Goal: Task Accomplishment & Management: Manage account settings

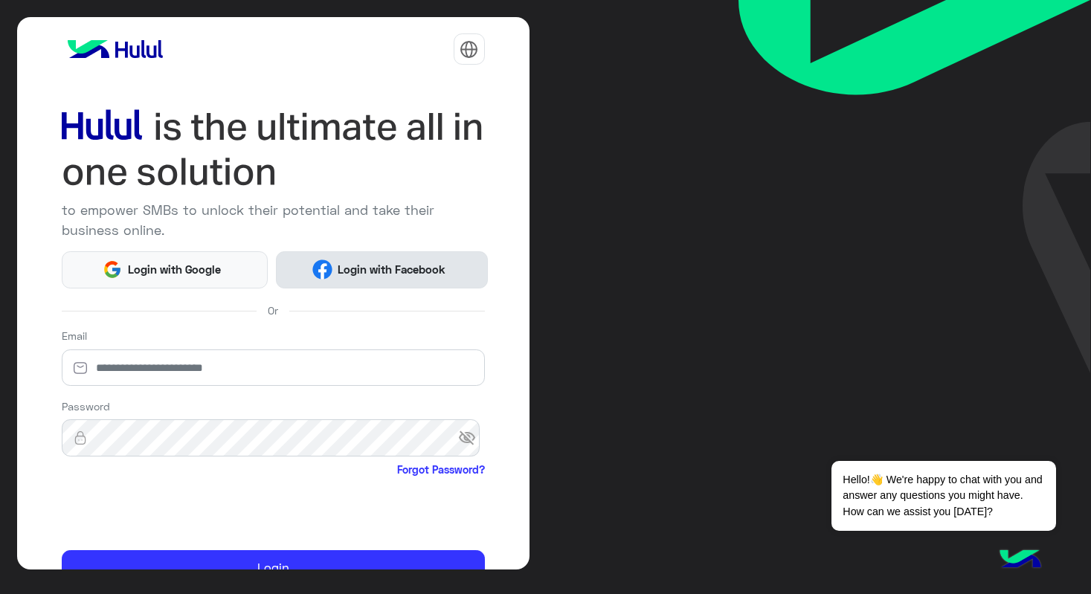
click at [379, 261] on span "Login with Facebook" at bounding box center [391, 269] width 119 height 17
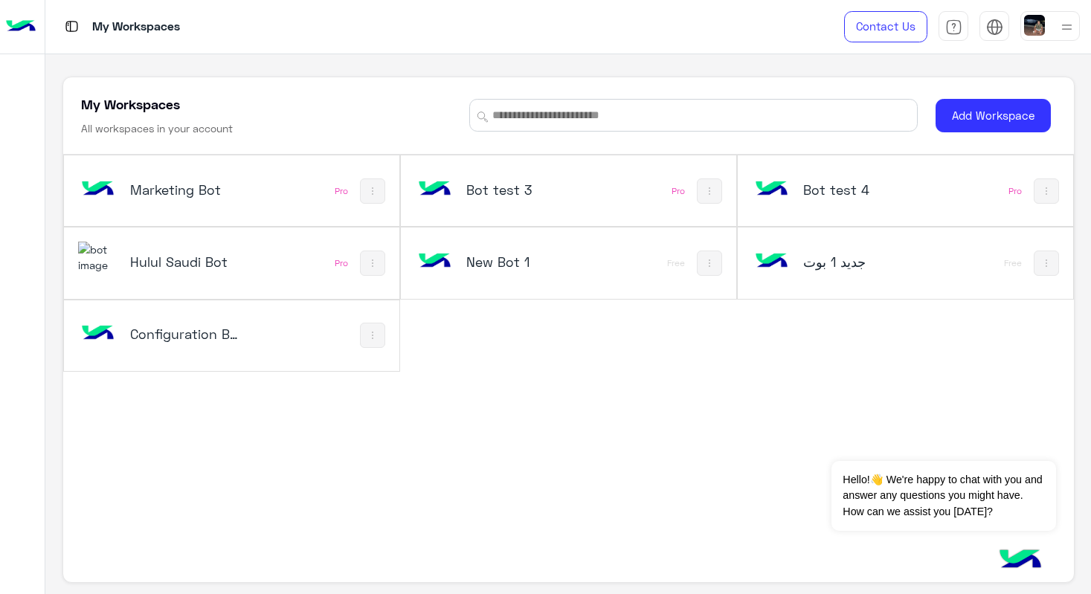
click at [160, 342] on h5 "Configuration Bot" at bounding box center [185, 334] width 111 height 18
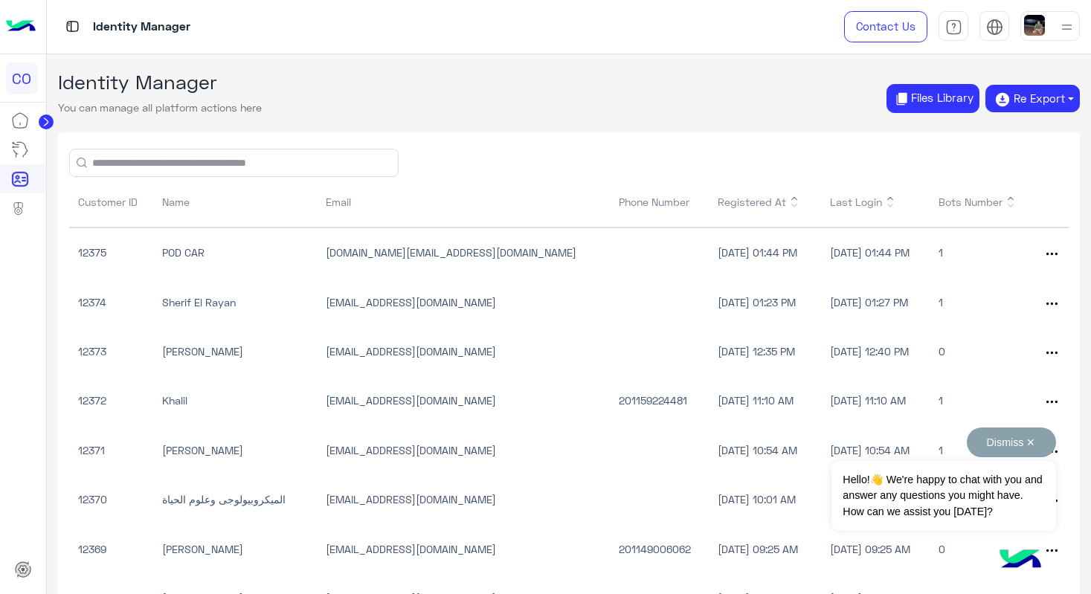
click at [1026, 443] on button "Dismiss ✕" at bounding box center [1011, 443] width 89 height 30
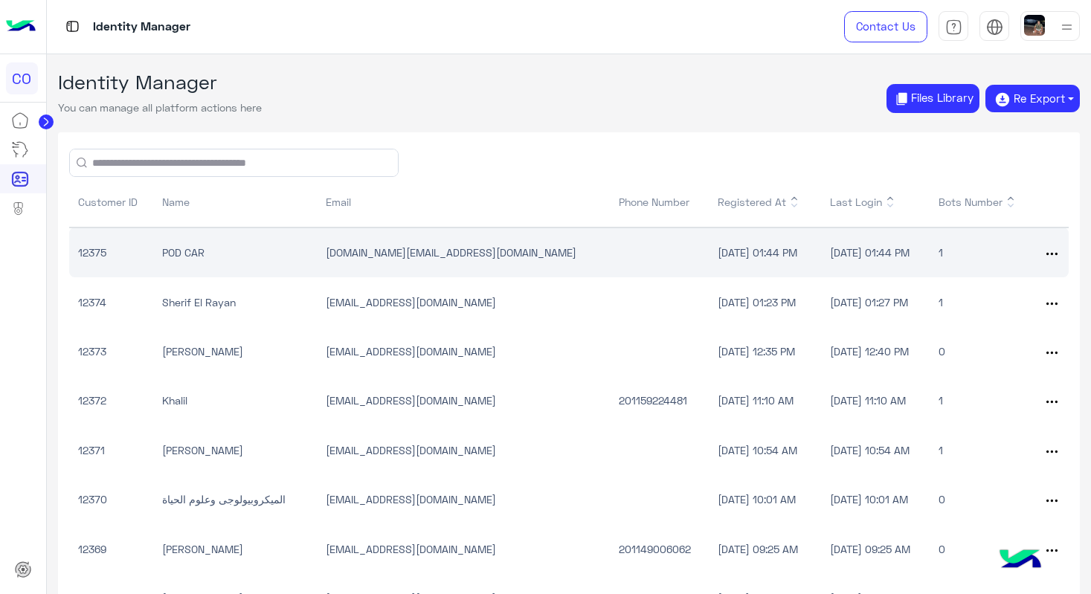
click at [202, 259] on td "POD CAR" at bounding box center [235, 253] width 164 height 50
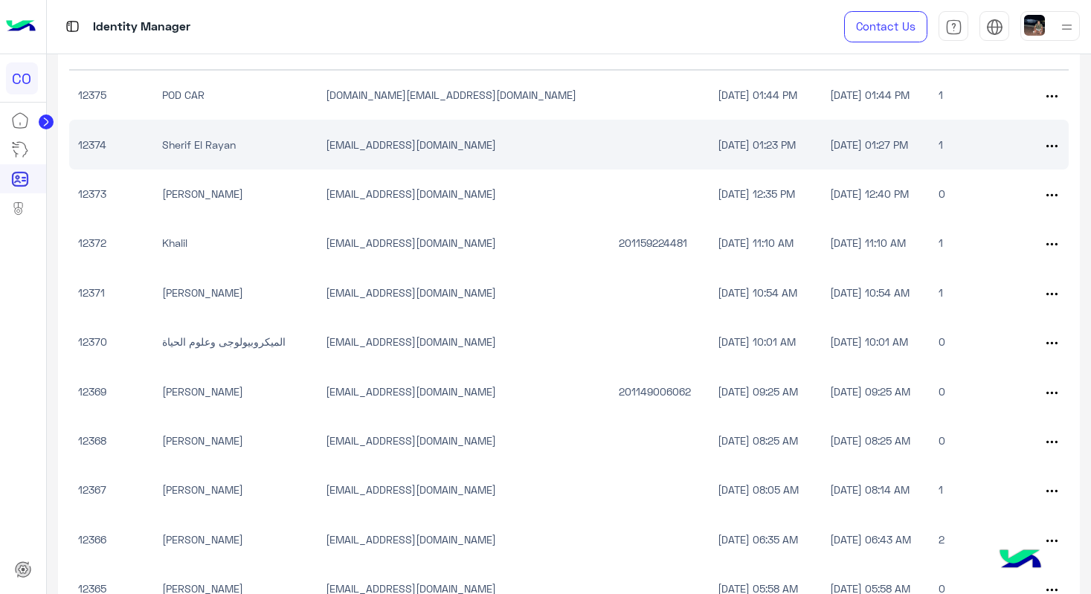
scroll to position [182, 0]
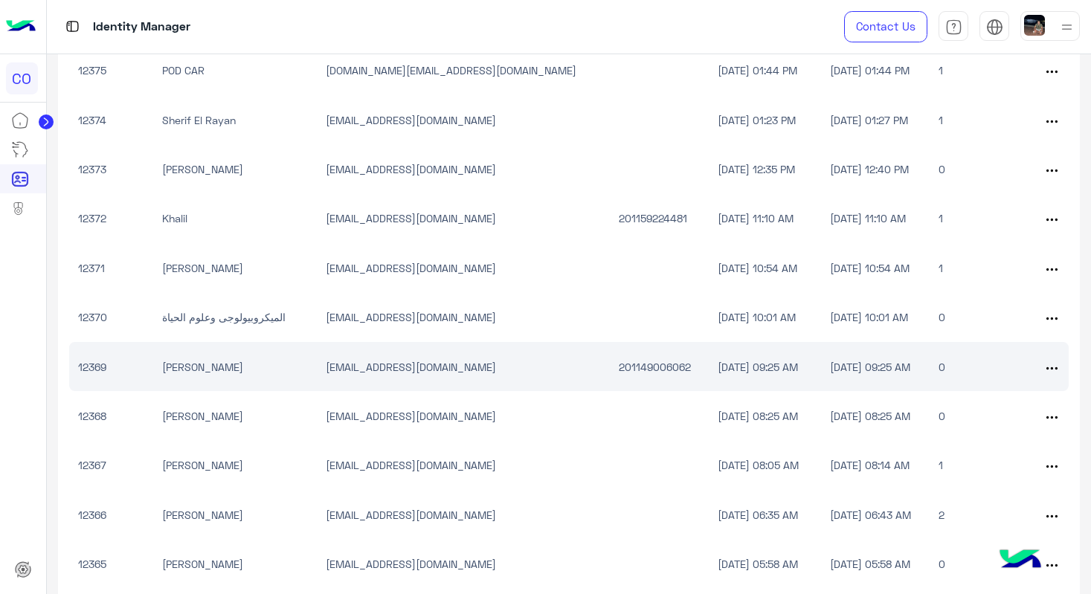
click at [1053, 369] on div at bounding box center [1053, 367] width 14 height 16
click at [1046, 367] on icon at bounding box center [1051, 368] width 11 height 11
click at [917, 363] on td "[DATE] 09:25 AM" at bounding box center [875, 366] width 109 height 49
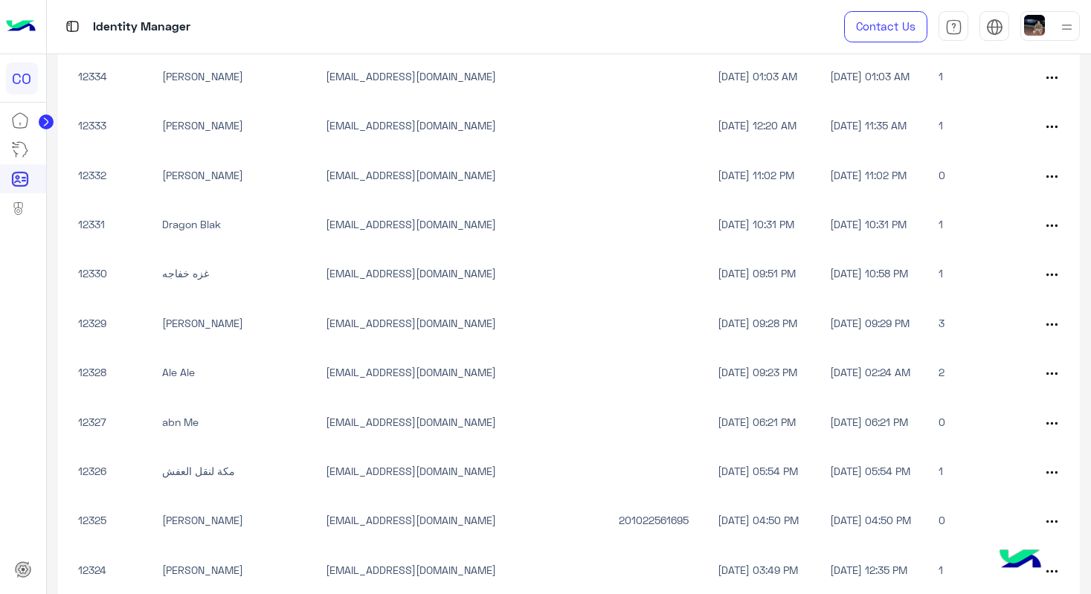
scroll to position [2153, 0]
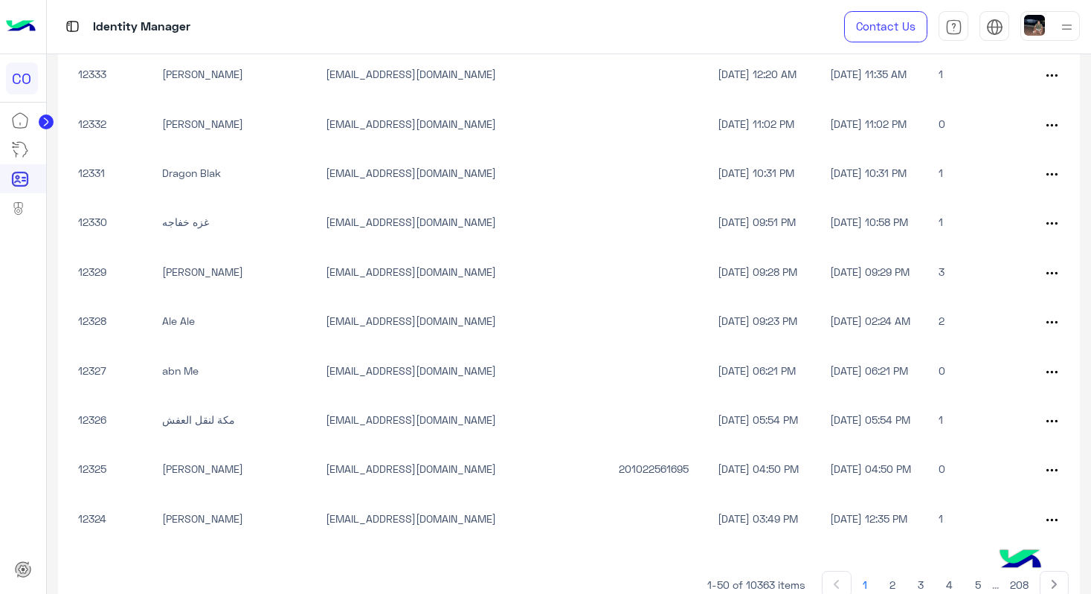
click at [860, 581] on button "1" at bounding box center [864, 584] width 27 height 27
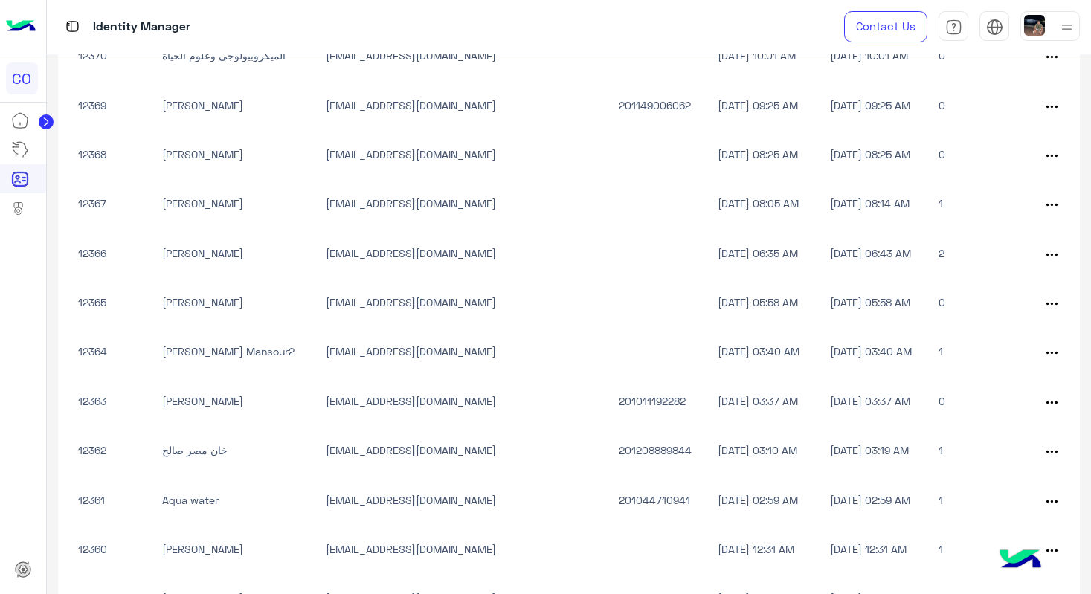
scroll to position [0, 0]
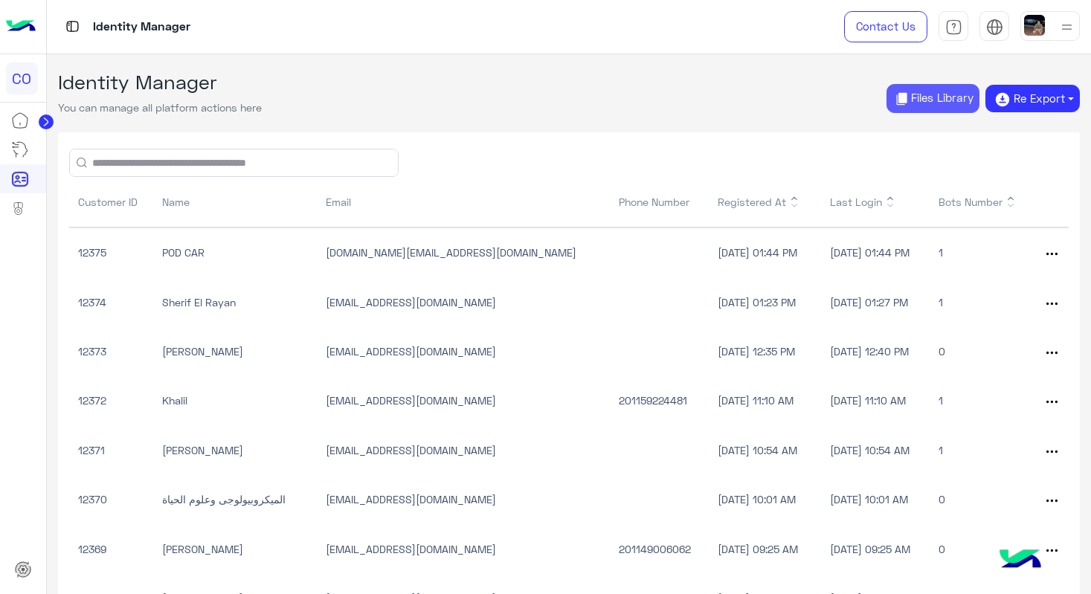
click at [925, 93] on button "Files Library" at bounding box center [932, 98] width 93 height 29
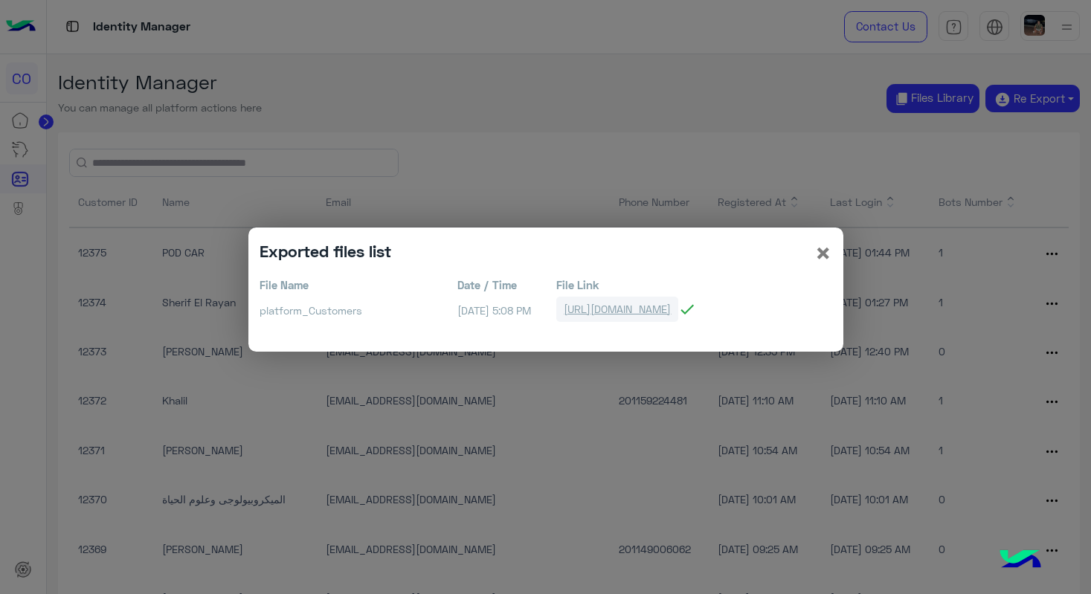
click at [678, 304] on link "https://bots-resources.s3.amazonaws.com/PlatformAttachments/LIVE/16186/platform…" at bounding box center [617, 309] width 122 height 25
click at [678, 307] on link "https://bots-resources.s3.amazonaws.com/PlatformAttachments/LIVE/16186/platform…" at bounding box center [617, 309] width 122 height 25
click at [820, 250] on span "×" at bounding box center [823, 252] width 18 height 33
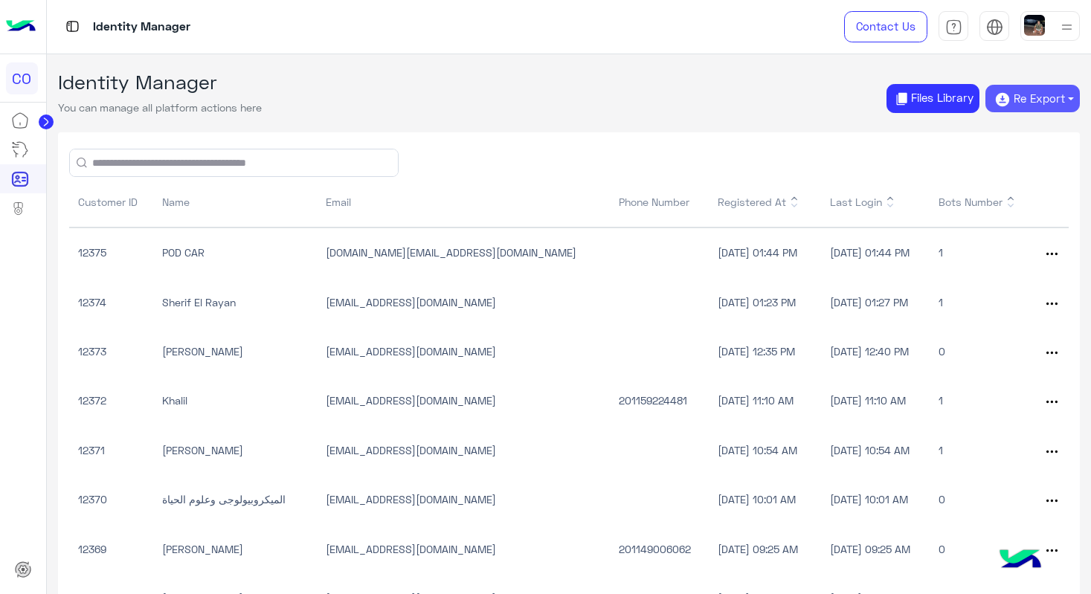
click at [1038, 95] on button "Re Export" at bounding box center [1032, 99] width 94 height 28
click at [1040, 159] on button "CSV" at bounding box center [1032, 158] width 71 height 24
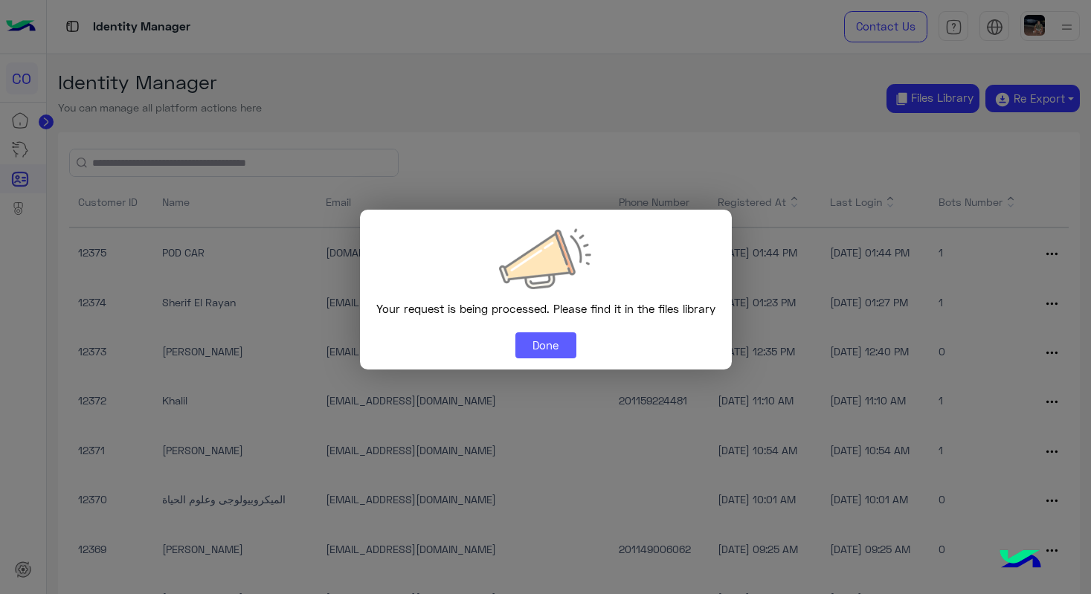
click at [534, 348] on button "Done" at bounding box center [545, 345] width 61 height 27
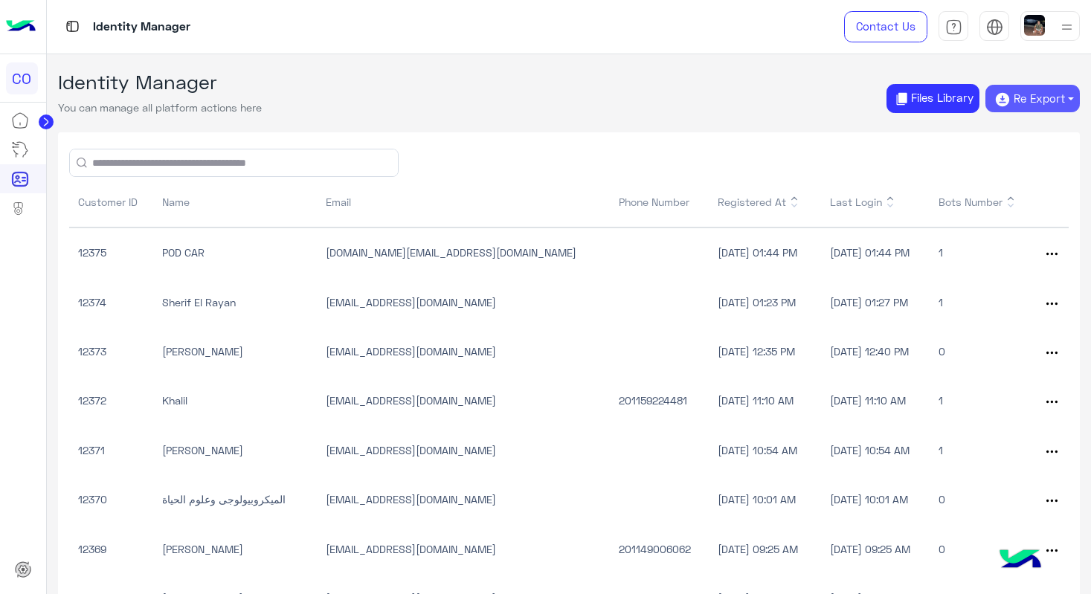
click at [1031, 102] on button "Re Export" at bounding box center [1032, 99] width 94 height 28
click at [711, 102] on div "Identity Manager You can manage all platform actions here Files Library Re Expo…" at bounding box center [569, 99] width 1022 height 56
click at [934, 94] on button "Files Library" at bounding box center [932, 98] width 93 height 29
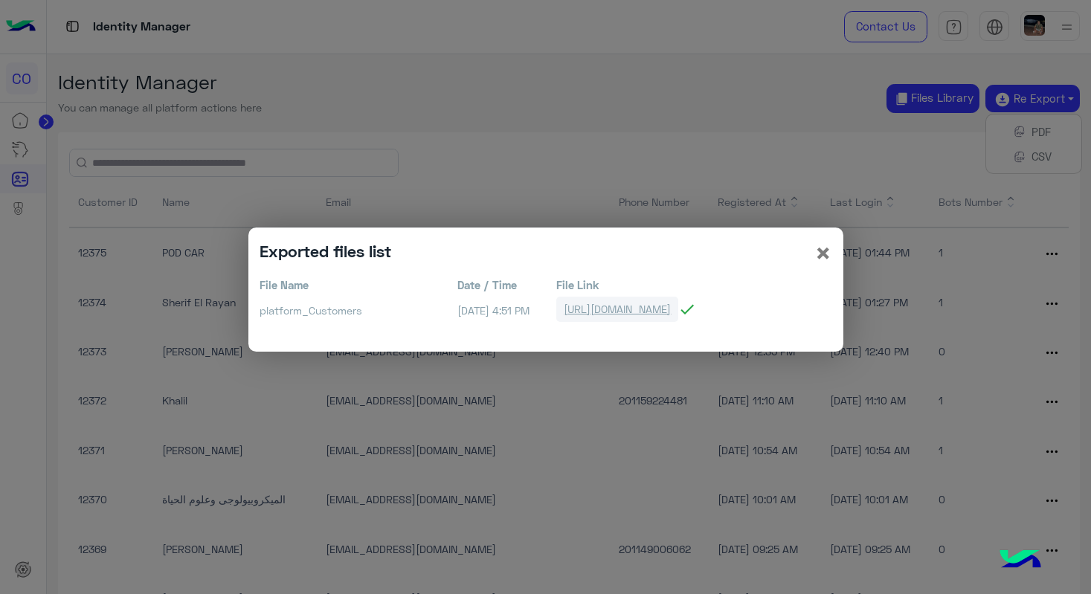
click at [645, 307] on link "https://bots-resources.s3.amazonaws.com/PlatformAttachments/LIVE/16186/platform…" at bounding box center [617, 309] width 122 height 25
click at [825, 251] on span "×" at bounding box center [823, 252] width 18 height 33
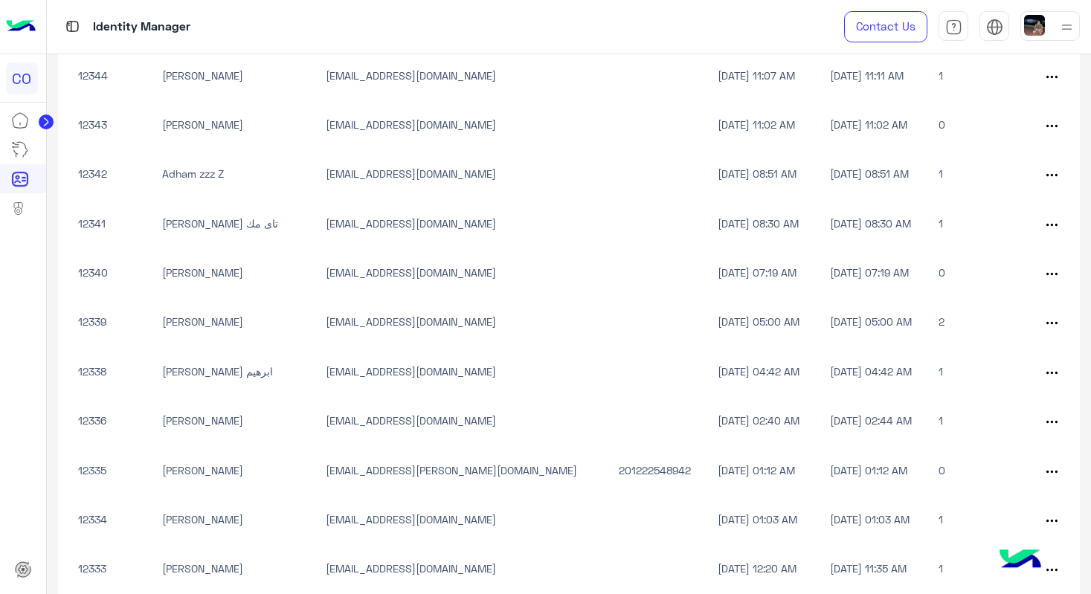
scroll to position [2153, 0]
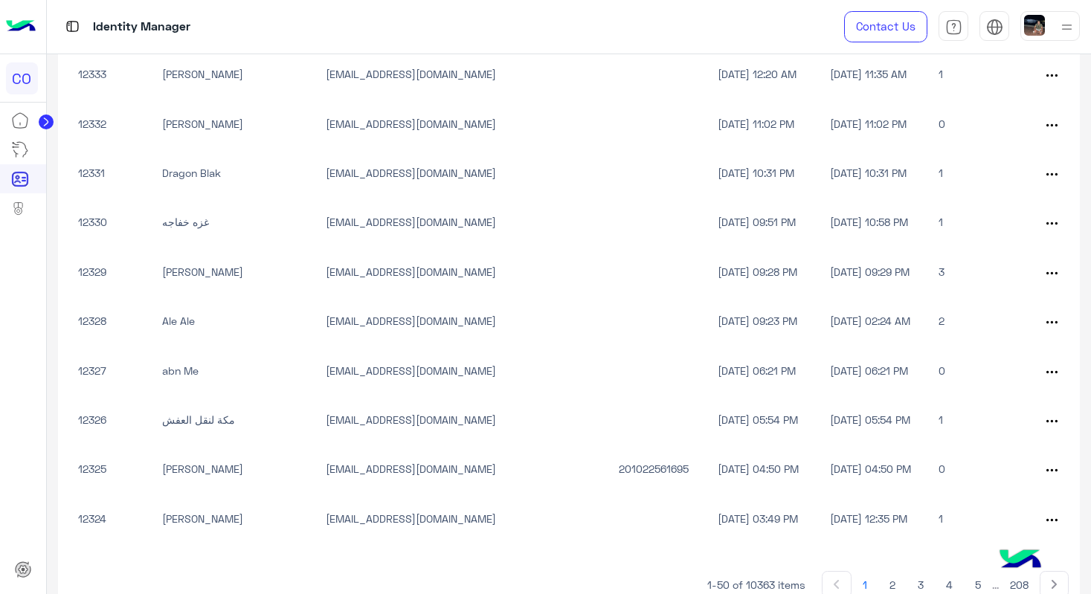
click at [1016, 587] on button "208" at bounding box center [1019, 584] width 41 height 27
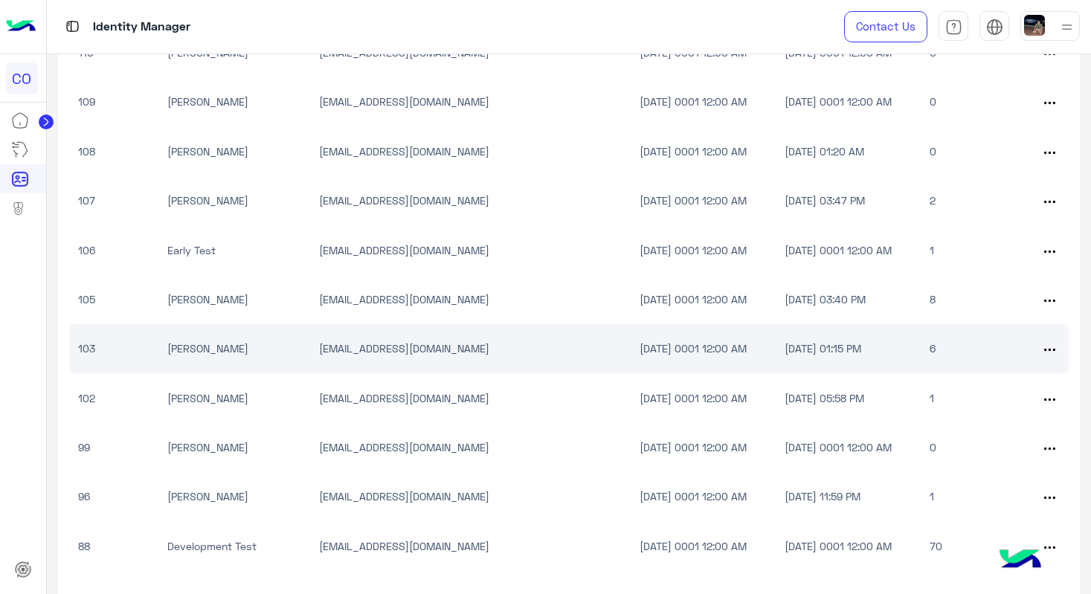
scroll to position [326, 0]
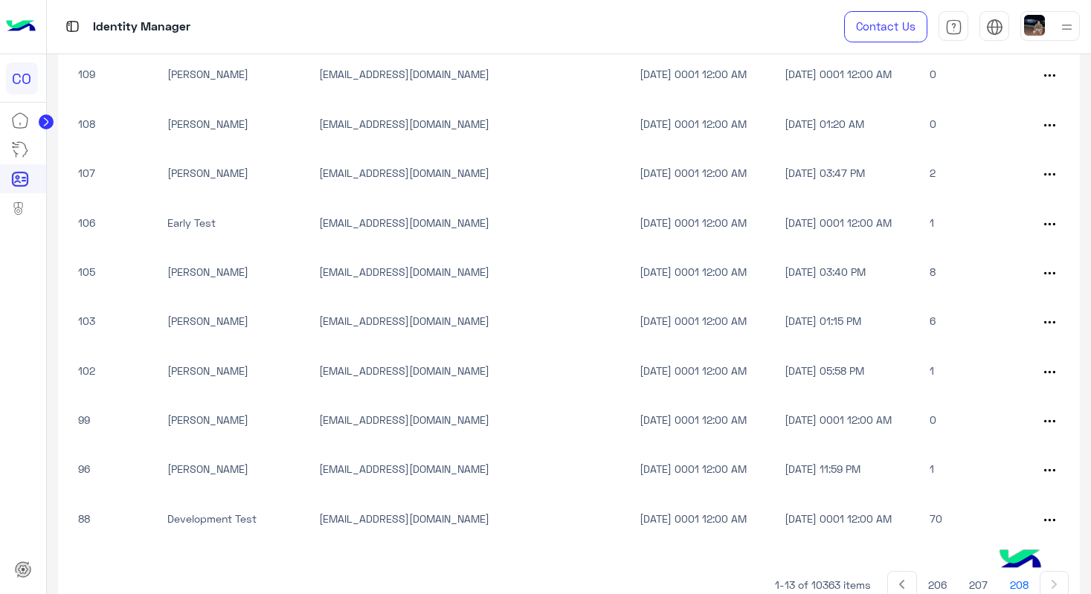
click at [903, 585] on button at bounding box center [902, 584] width 30 height 27
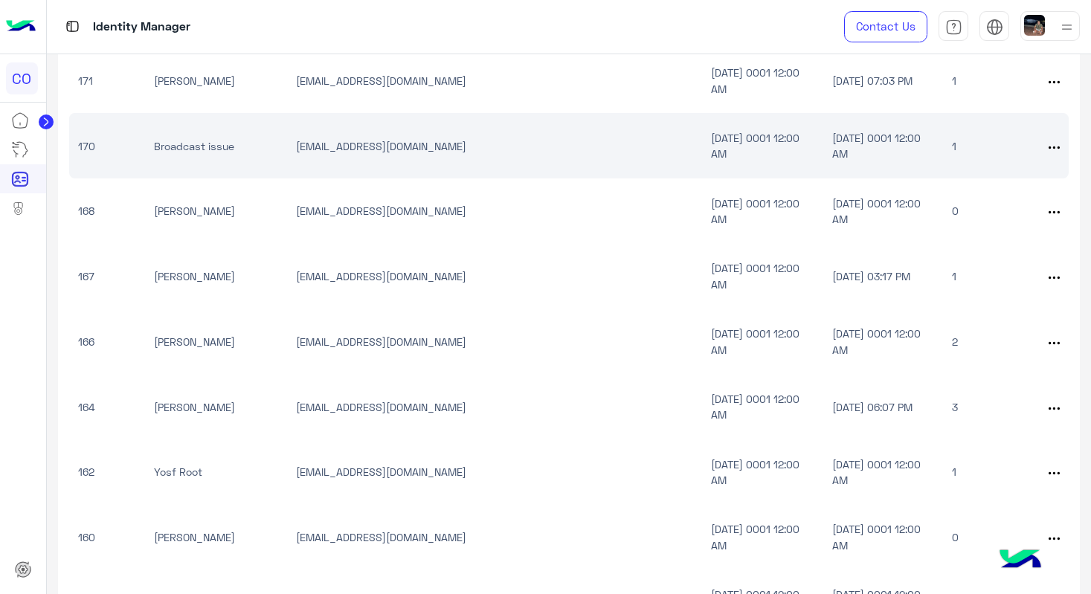
scroll to position [0, 0]
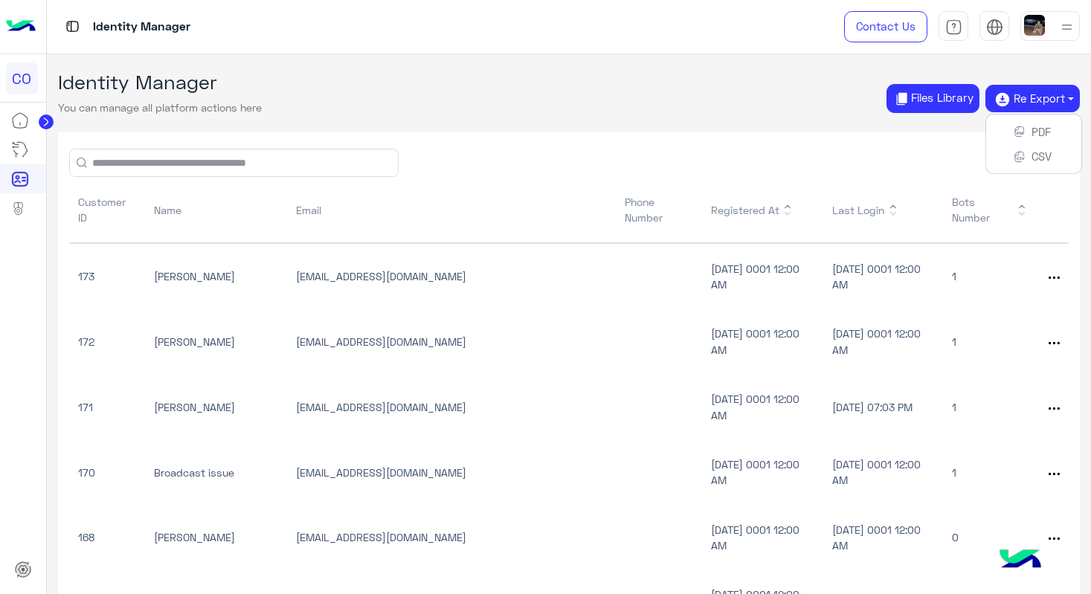
click at [750, 118] on div "Identity Manager You can manage all platform actions here Files Library Re Expo…" at bounding box center [569, 99] width 1022 height 56
click at [1072, 102] on button "Re Export" at bounding box center [1032, 99] width 94 height 28
click at [1030, 101] on button "Re Export" at bounding box center [1032, 99] width 94 height 28
click at [1045, 100] on button "Re Export" at bounding box center [1032, 99] width 94 height 28
click at [1019, 102] on button "Re Export" at bounding box center [1032, 99] width 94 height 28
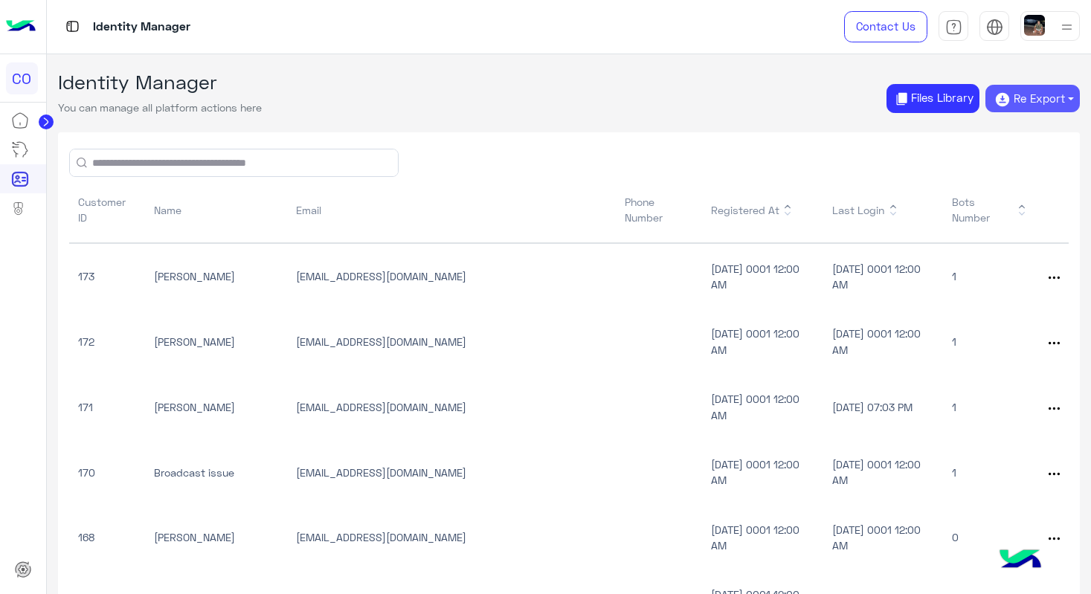
click at [1019, 102] on button "Re Export" at bounding box center [1032, 99] width 94 height 28
click at [1021, 154] on button "CSV" at bounding box center [1032, 158] width 71 height 24
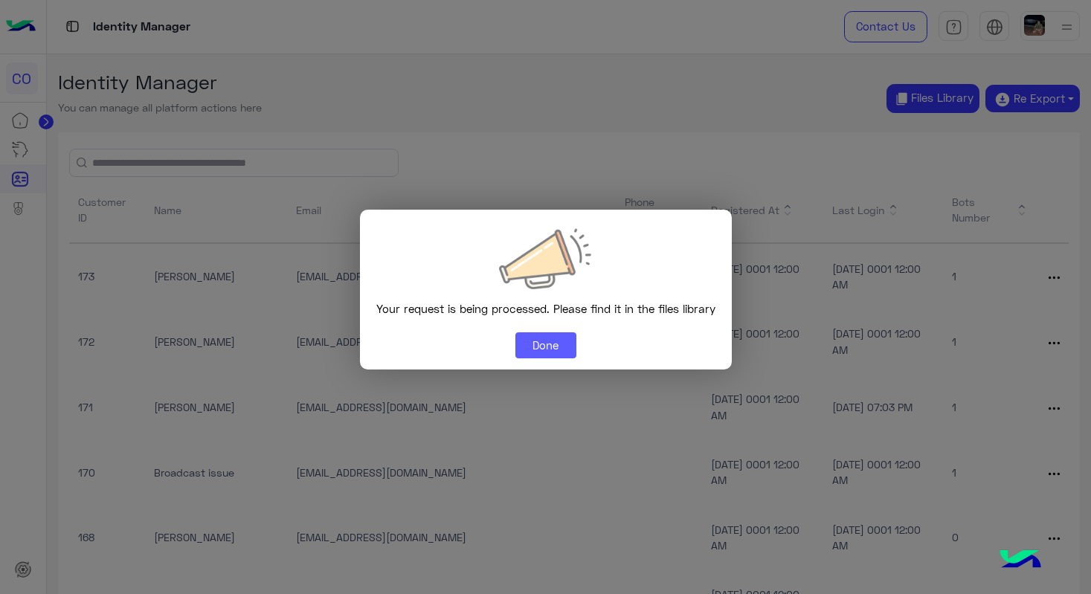
click at [544, 344] on button "Done" at bounding box center [545, 345] width 61 height 27
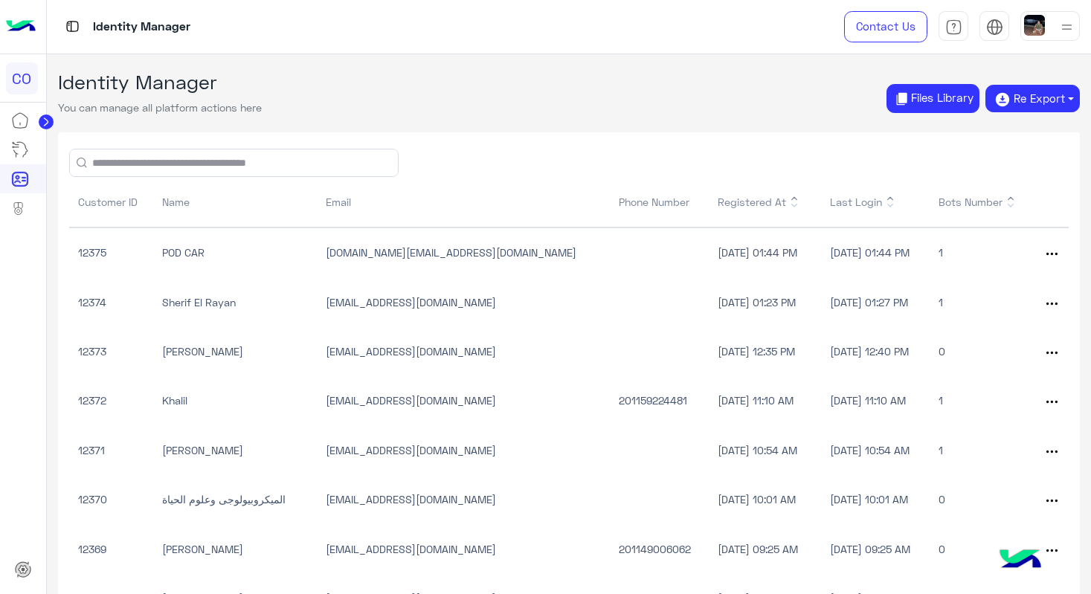
click at [49, 122] on circle at bounding box center [46, 122] width 15 height 15
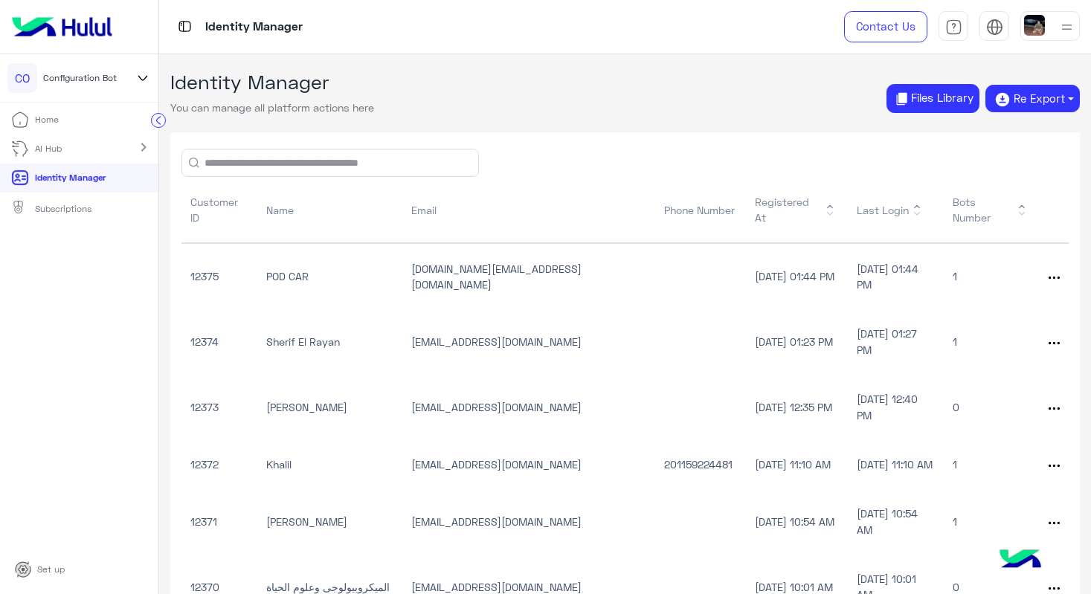
click at [159, 117] on icon at bounding box center [158, 120] width 4 height 7
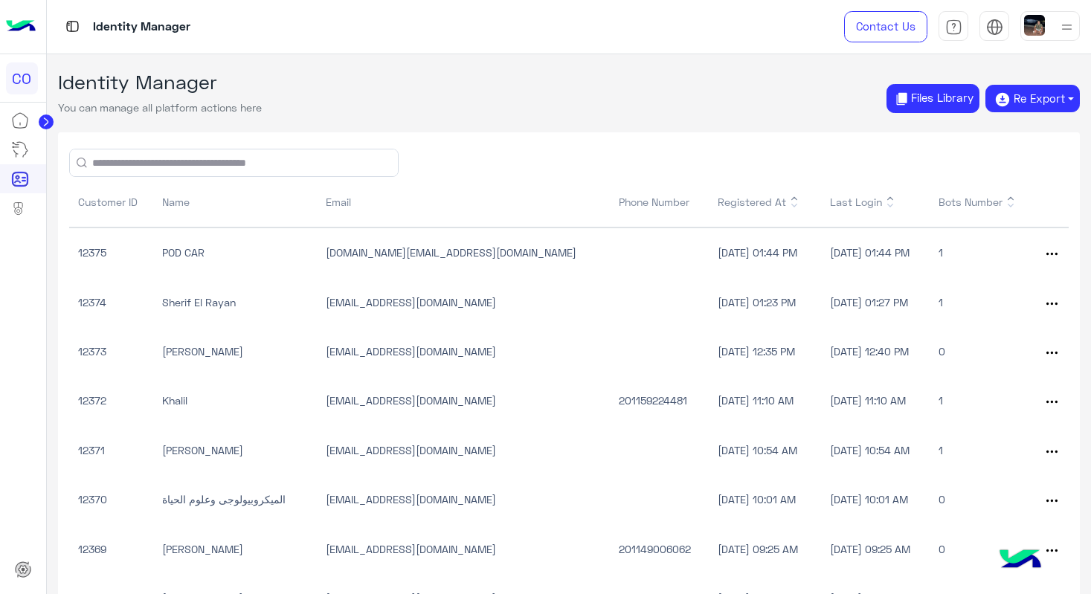
click at [1016, 23] on div "Contact Us Help Center عربي English" at bounding box center [956, 27] width 269 height 54
click at [1042, 26] on img at bounding box center [1034, 25] width 21 height 21
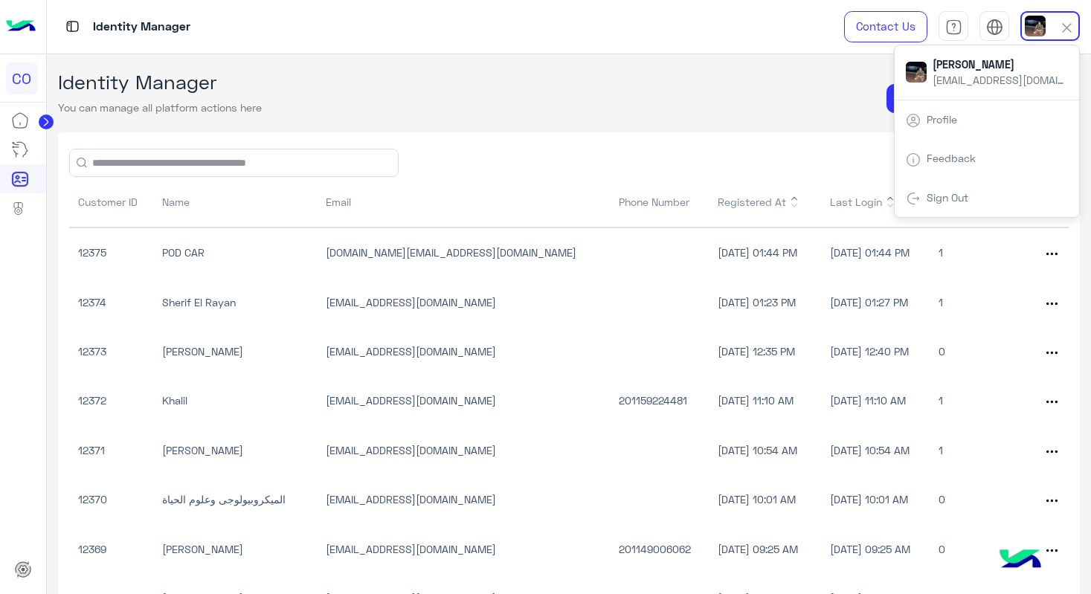
click at [945, 204] on div "Sign Out" at bounding box center [987, 197] width 184 height 39
click at [949, 201] on link "Sign Out" at bounding box center [947, 197] width 42 height 13
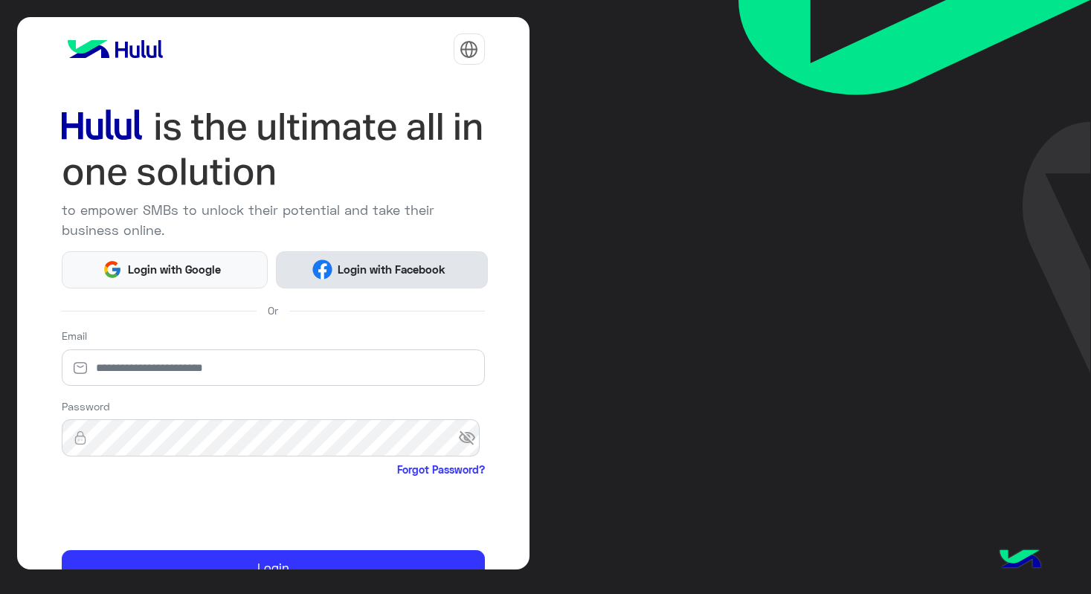
click at [378, 272] on span "Login with Facebook" at bounding box center [391, 269] width 119 height 17
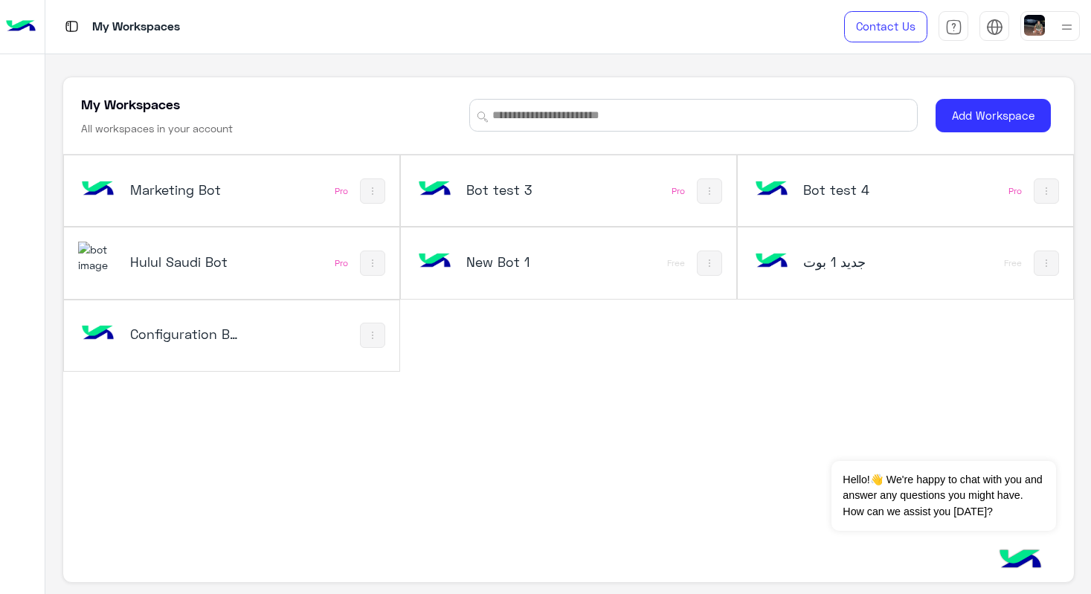
click at [1025, 561] on img at bounding box center [1020, 561] width 52 height 52
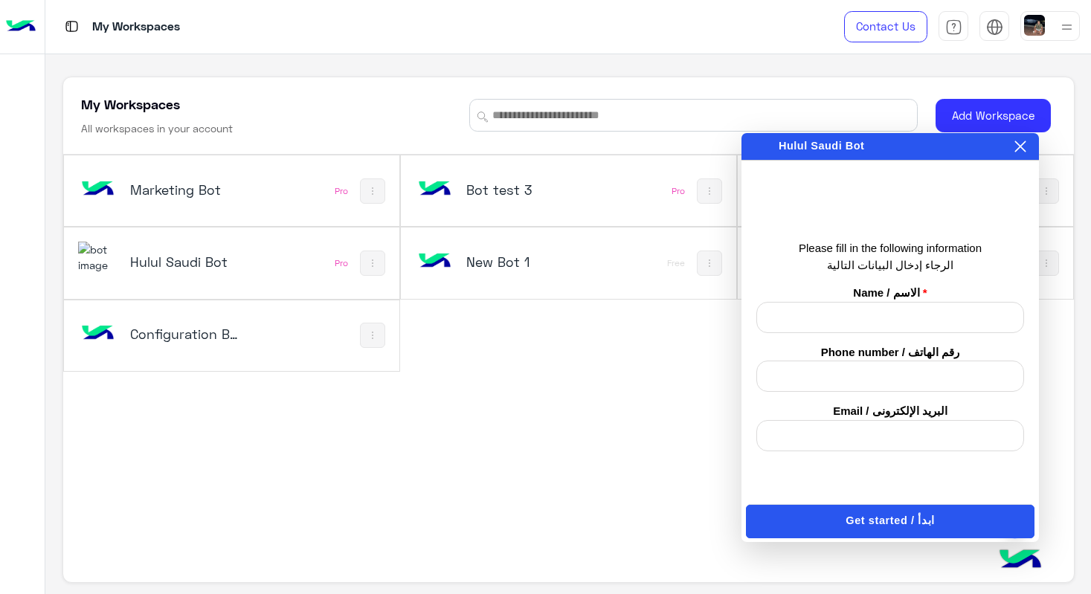
click at [1019, 151] on icon at bounding box center [1020, 147] width 12 height 12
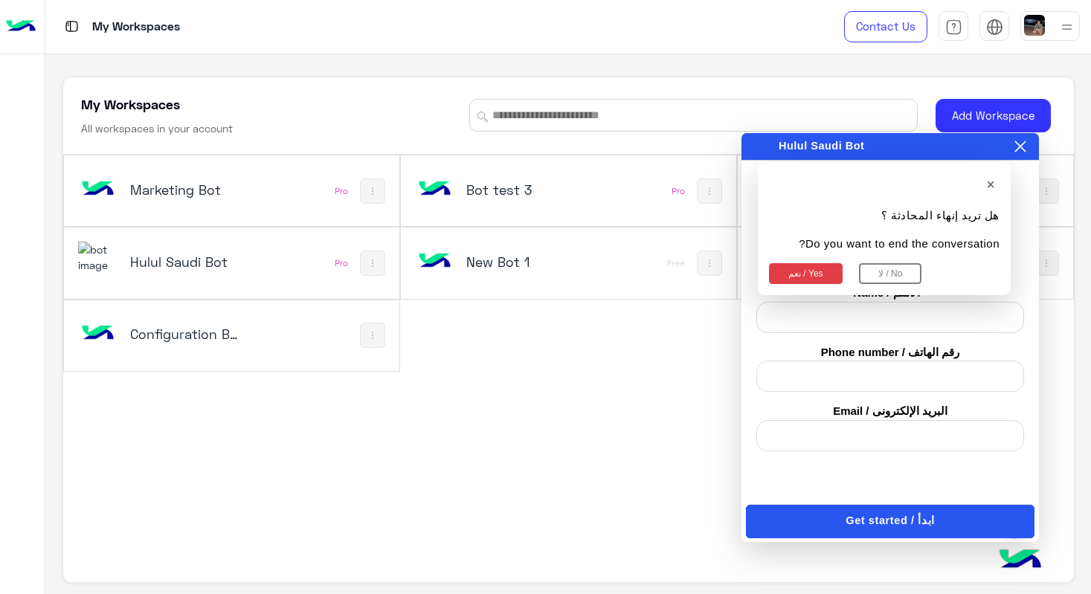
click at [792, 277] on button "نعم / Yes" at bounding box center [806, 273] width 74 height 21
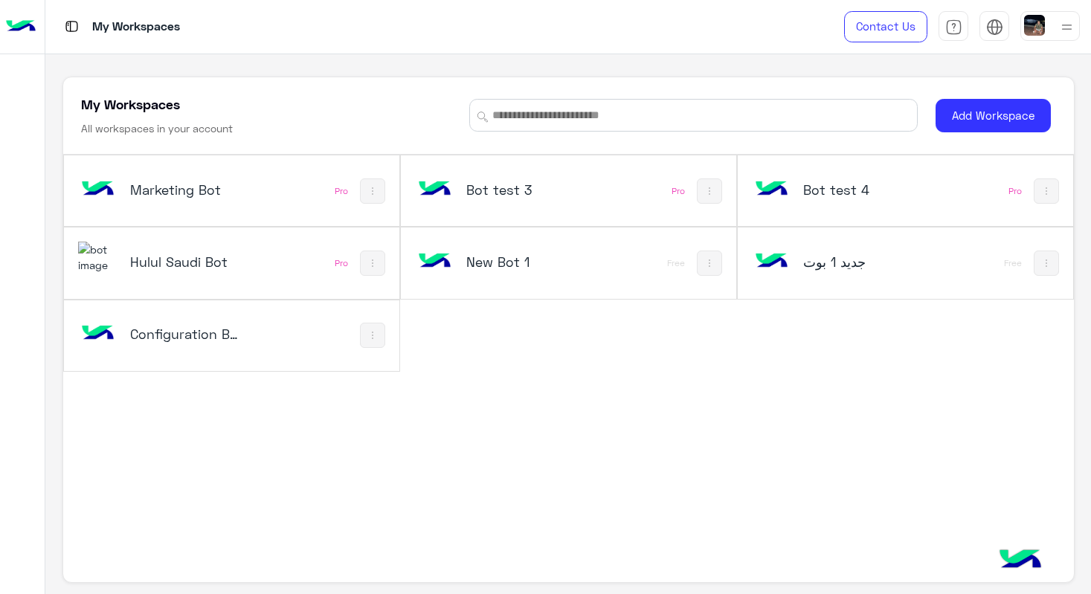
click at [204, 336] on h5 "Configuration Bot" at bounding box center [185, 334] width 111 height 18
click at [189, 332] on h5 "Configuration Bot" at bounding box center [185, 334] width 111 height 18
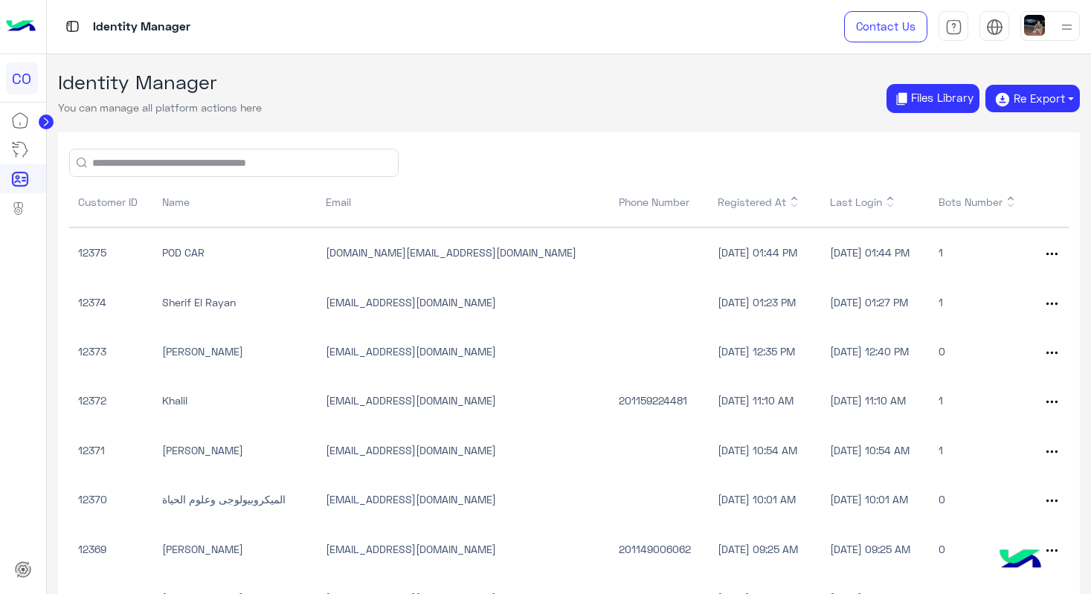
click at [49, 121] on circle at bounding box center [46, 122] width 15 height 15
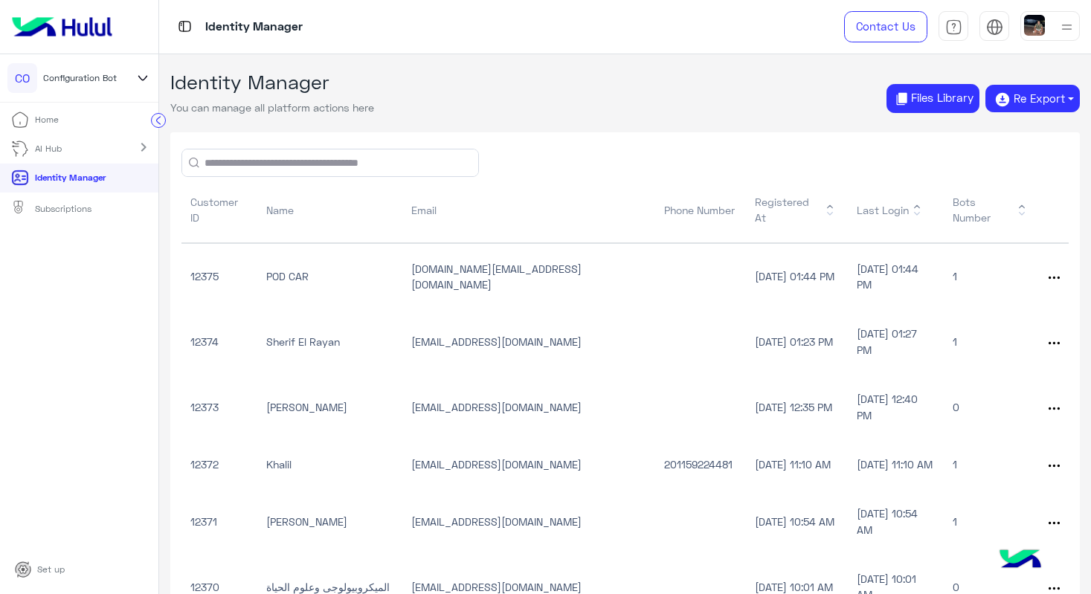
click at [61, 207] on p "Subscriptions" at bounding box center [63, 208] width 57 height 13
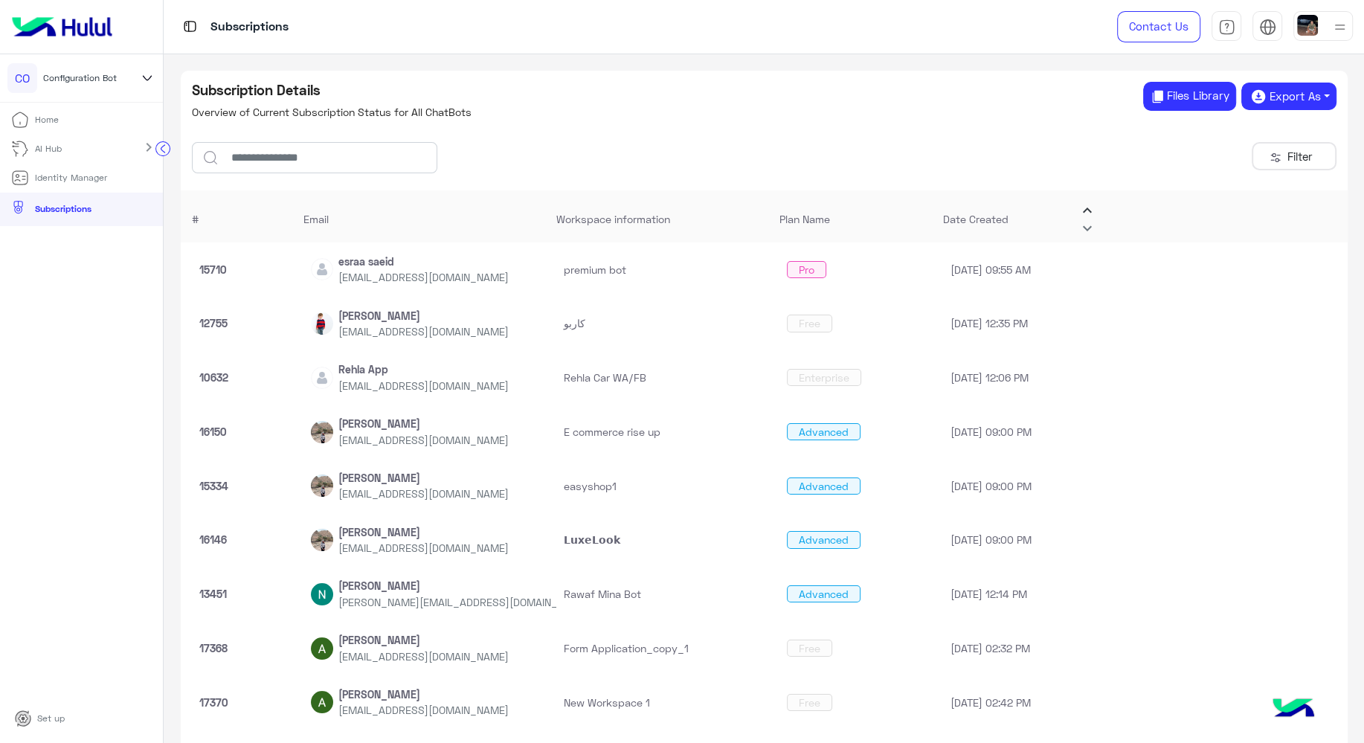
click at [1090, 148] on button "Filter" at bounding box center [1293, 156] width 85 height 28
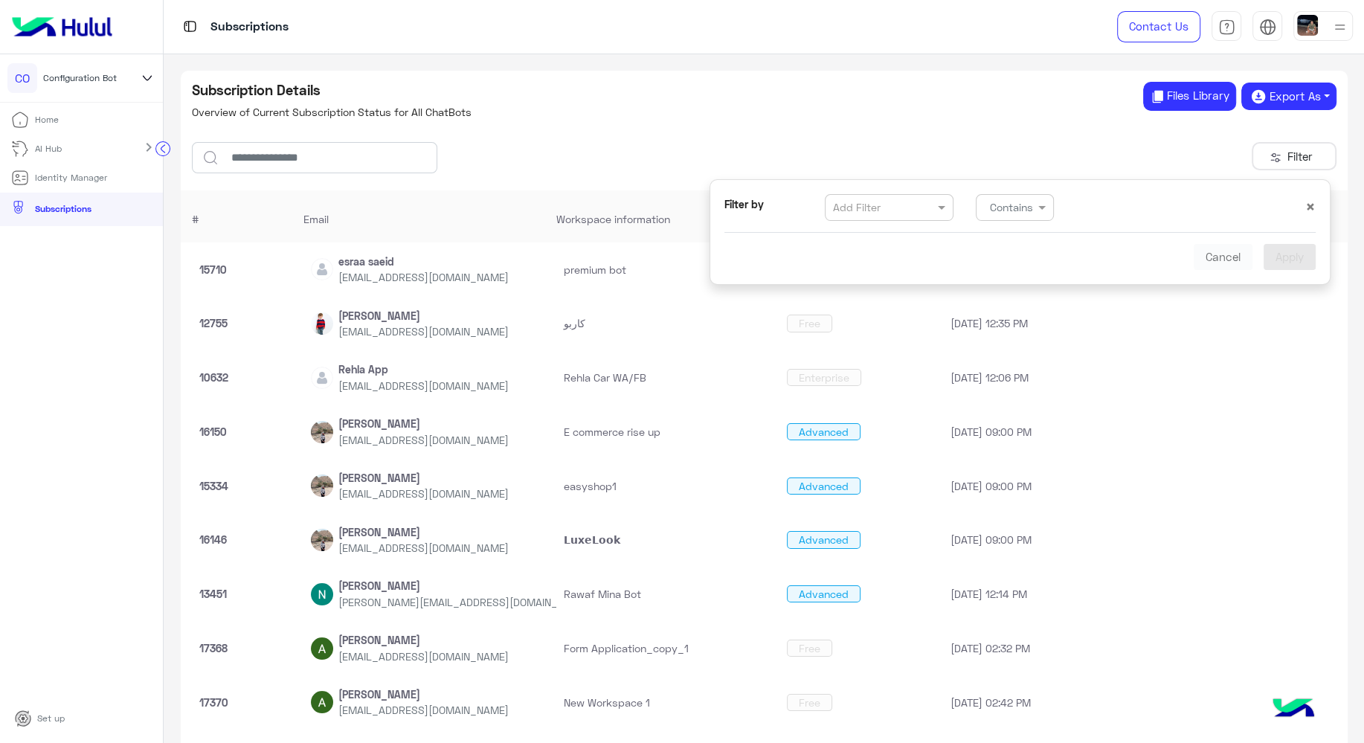
click at [868, 206] on input "text" at bounding box center [870, 208] width 74 height 16
drag, startPoint x: 947, startPoint y: 205, endPoint x: 998, endPoint y: 205, distance: 50.6
click at [961, 206] on div "Filter by Add Filter CONDITIONS.CRITERIA Contains" at bounding box center [1015, 207] width 604 height 27
click at [999, 205] on input "text" at bounding box center [998, 208] width 29 height 16
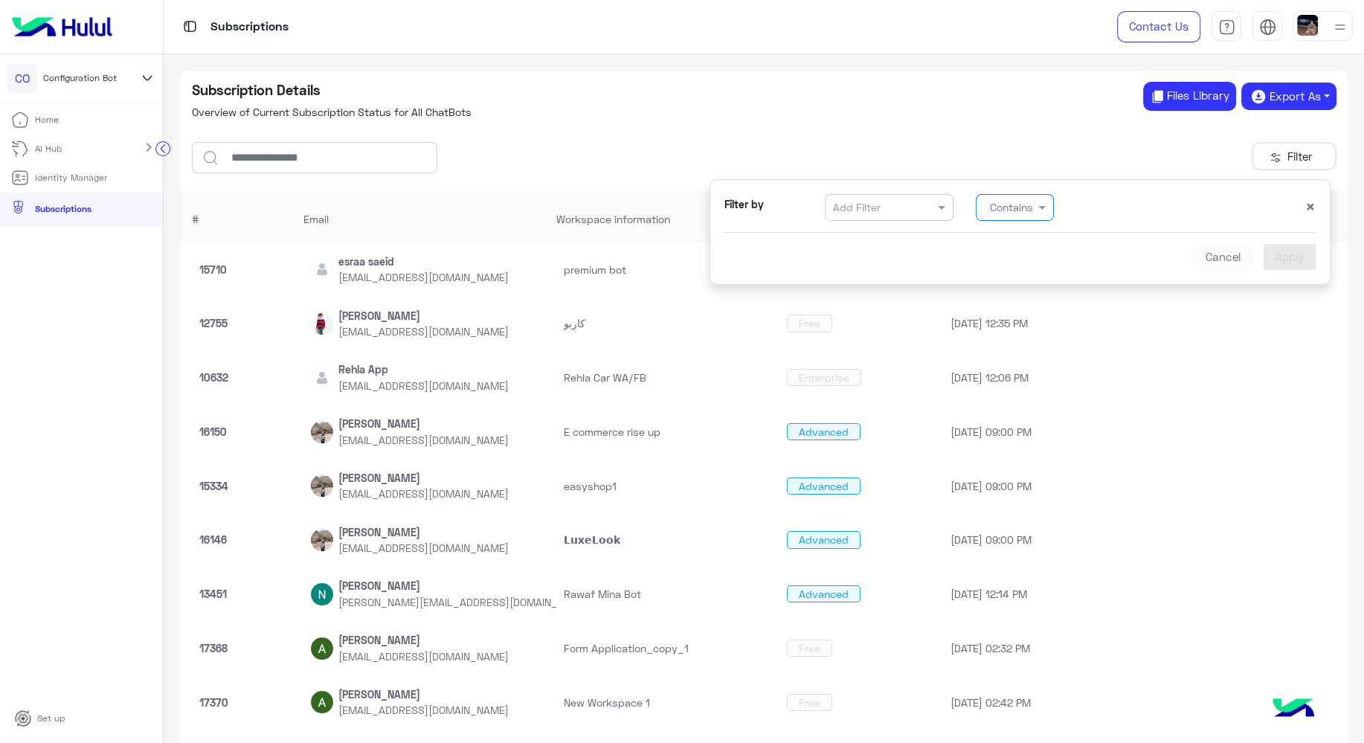
click at [917, 205] on div at bounding box center [888, 207] width 127 height 17
click at [903, 261] on div "Plan Name" at bounding box center [884, 265] width 114 height 16
click at [1090, 206] on input "text" at bounding box center [1152, 209] width 136 height 16
click at [1089, 268] on label "RAG Enterprise" at bounding box center [1131, 265] width 85 height 16
click at [1090, 208] on input "text" at bounding box center [1197, 209] width 62 height 16
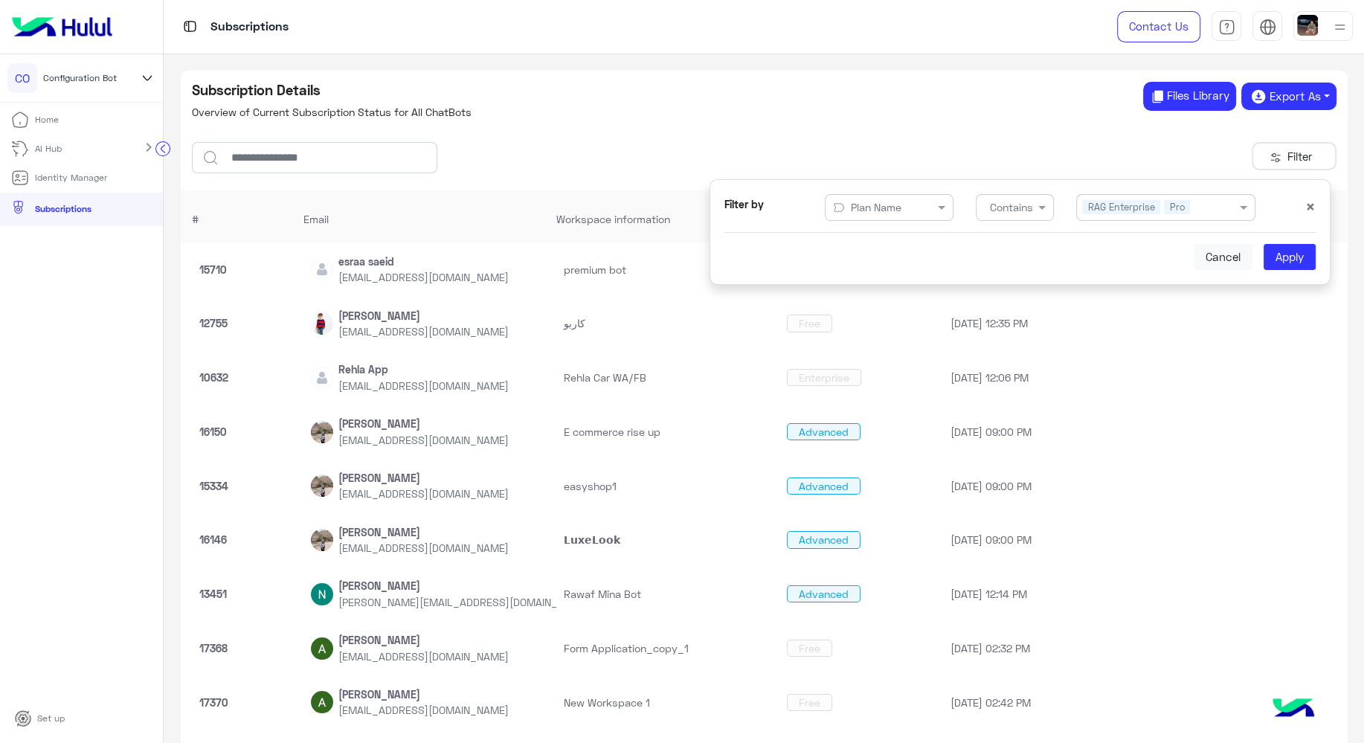
click at [1090, 211] on input "text" at bounding box center [1214, 209] width 36 height 16
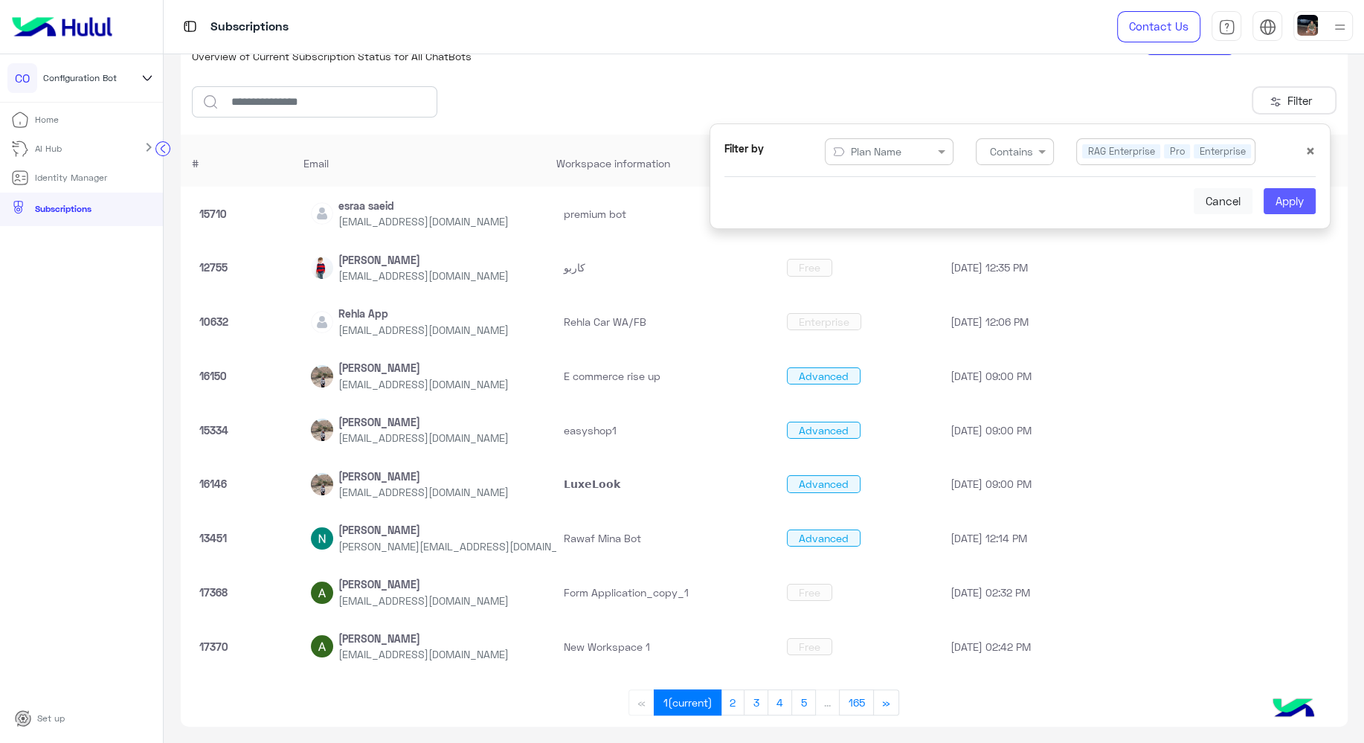
click at [1090, 205] on button "Apply" at bounding box center [1289, 201] width 52 height 27
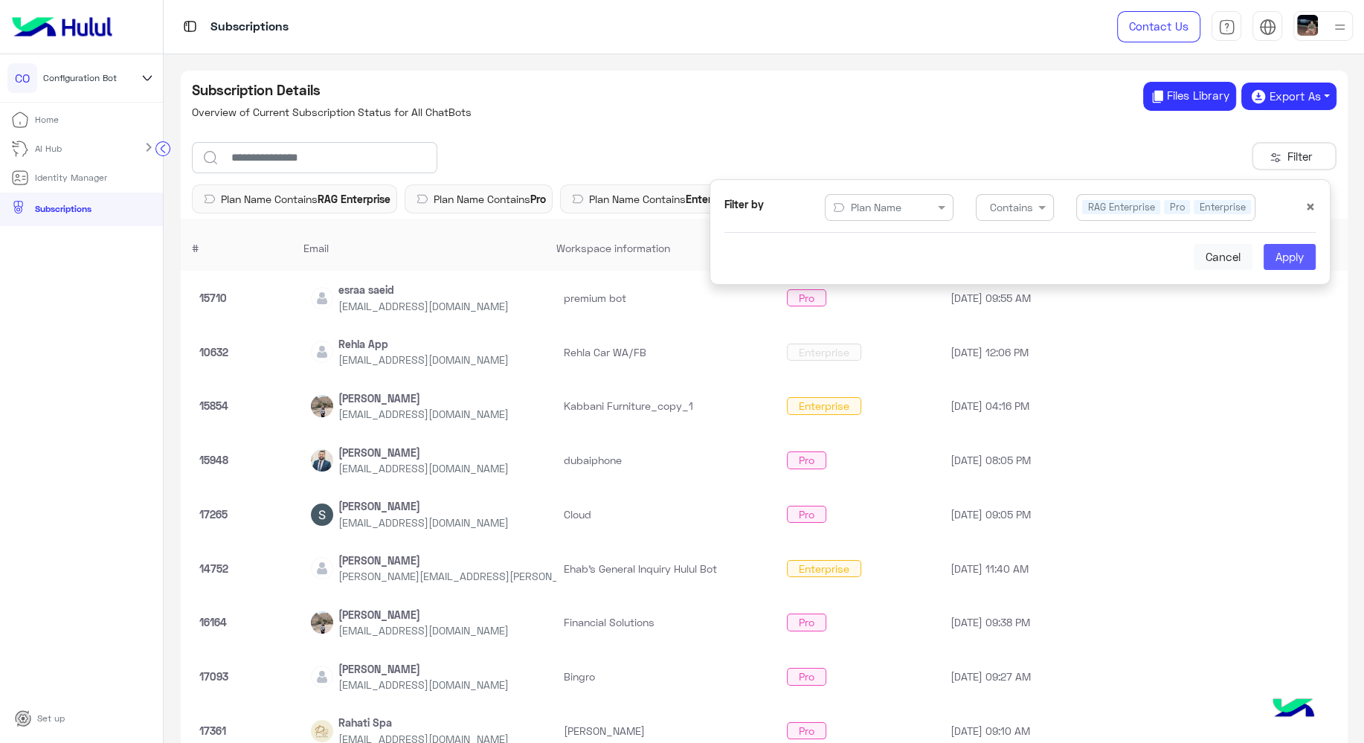
click at [1090, 254] on button "Apply" at bounding box center [1289, 257] width 52 height 27
click at [1090, 204] on span "×" at bounding box center [1310, 206] width 10 height 20
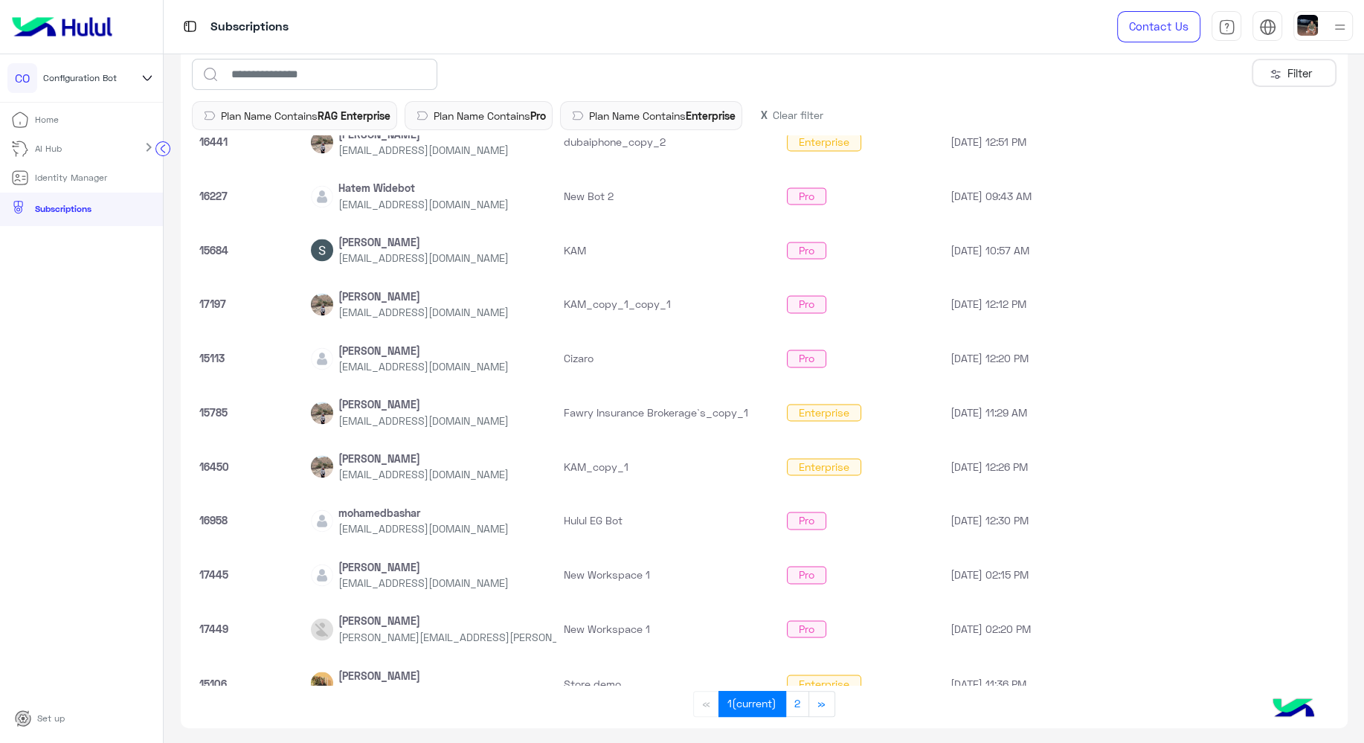
scroll to position [2211, 0]
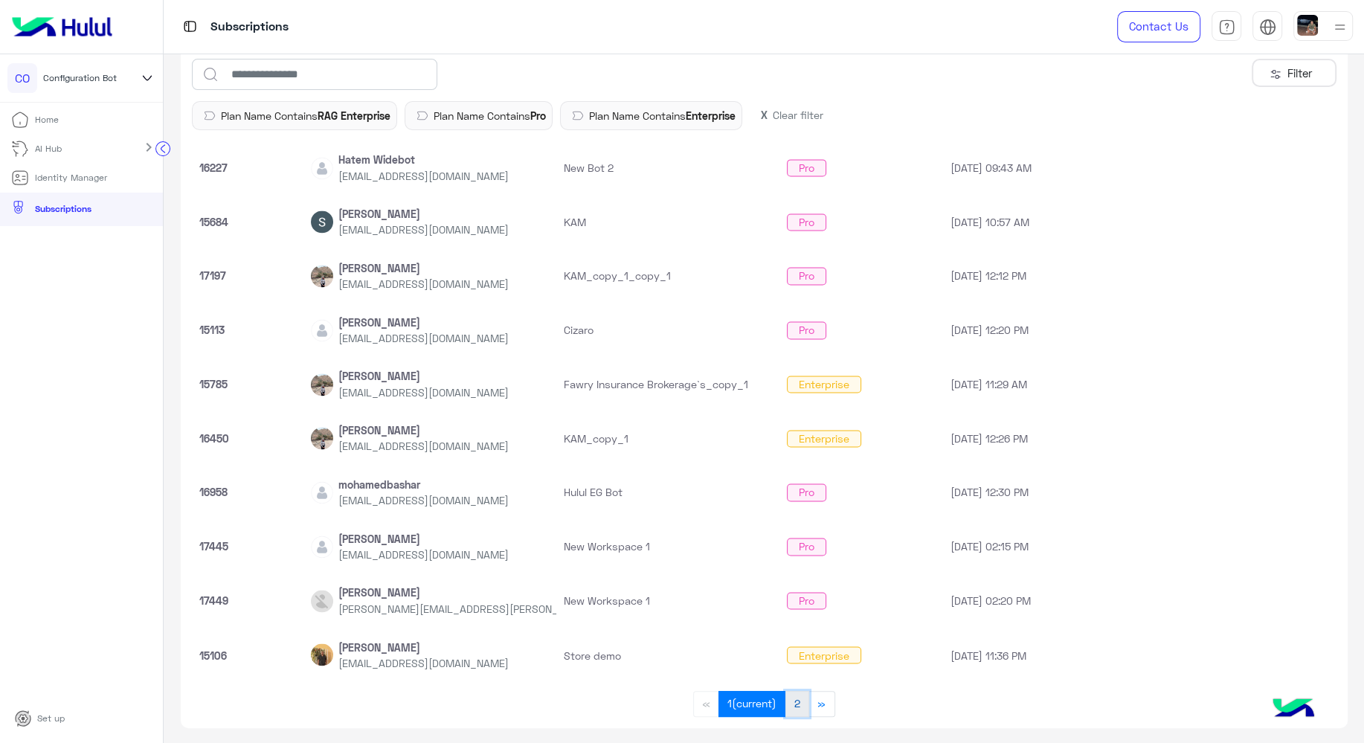
click at [792, 593] on link "2" at bounding box center [797, 704] width 25 height 26
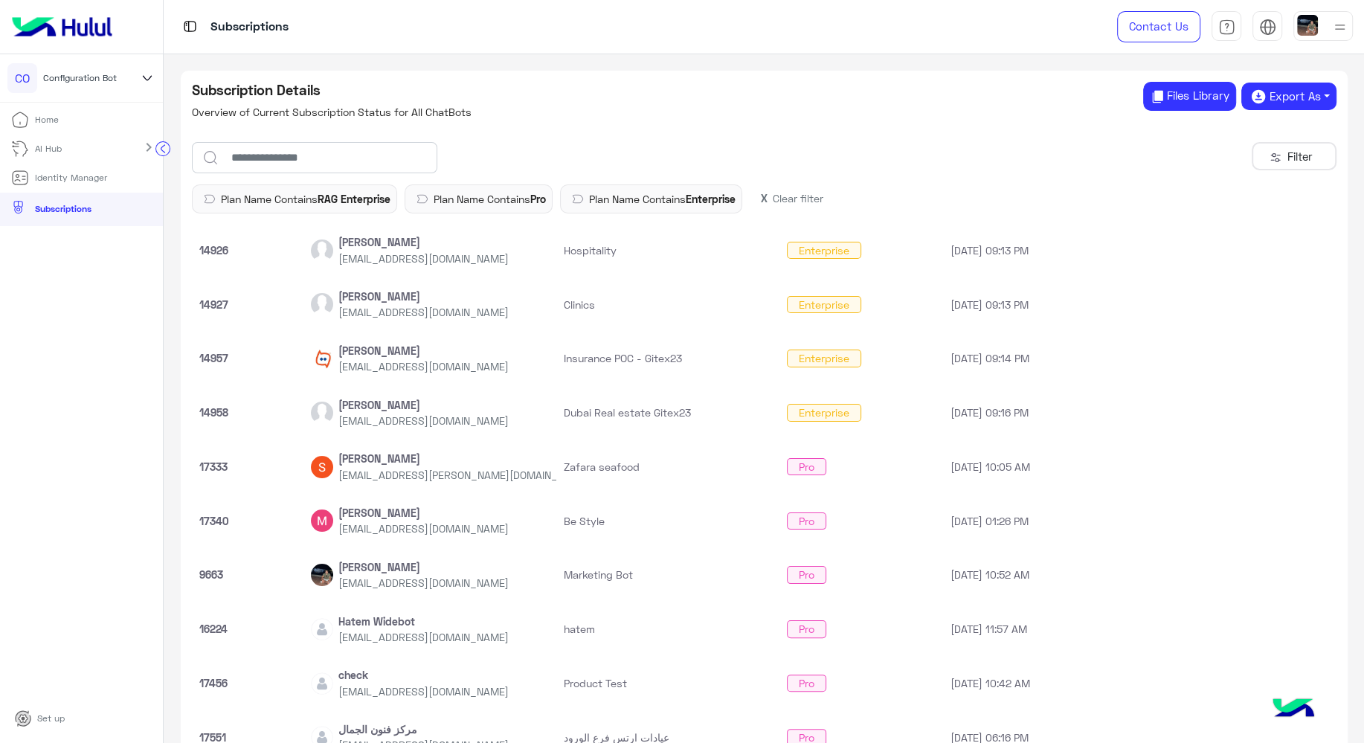
scroll to position [83, 0]
